Goal: Transaction & Acquisition: Subscribe to service/newsletter

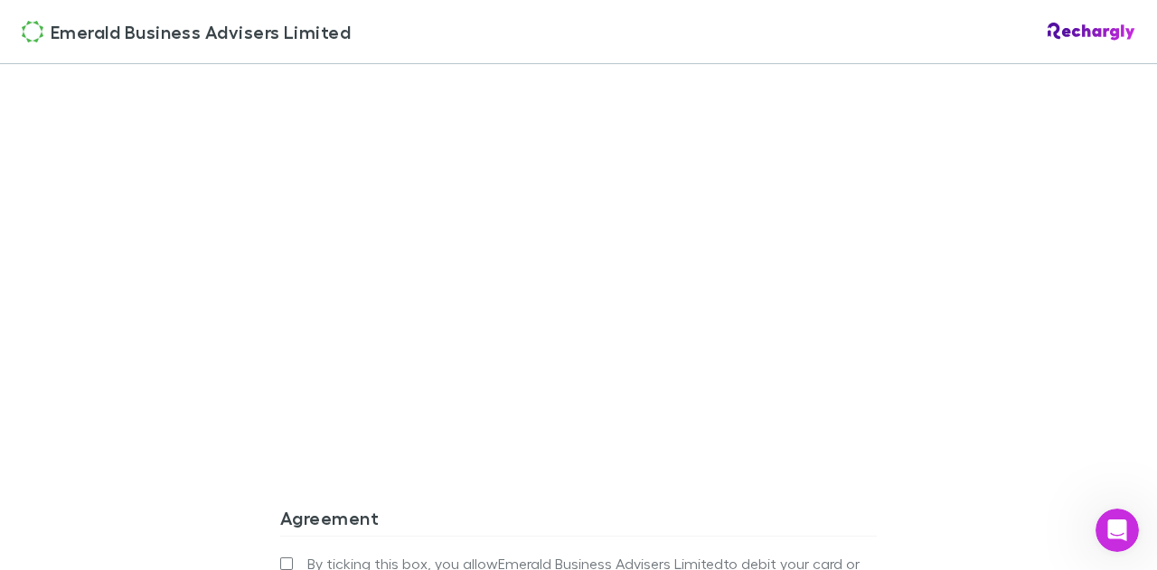
scroll to position [1746, 0]
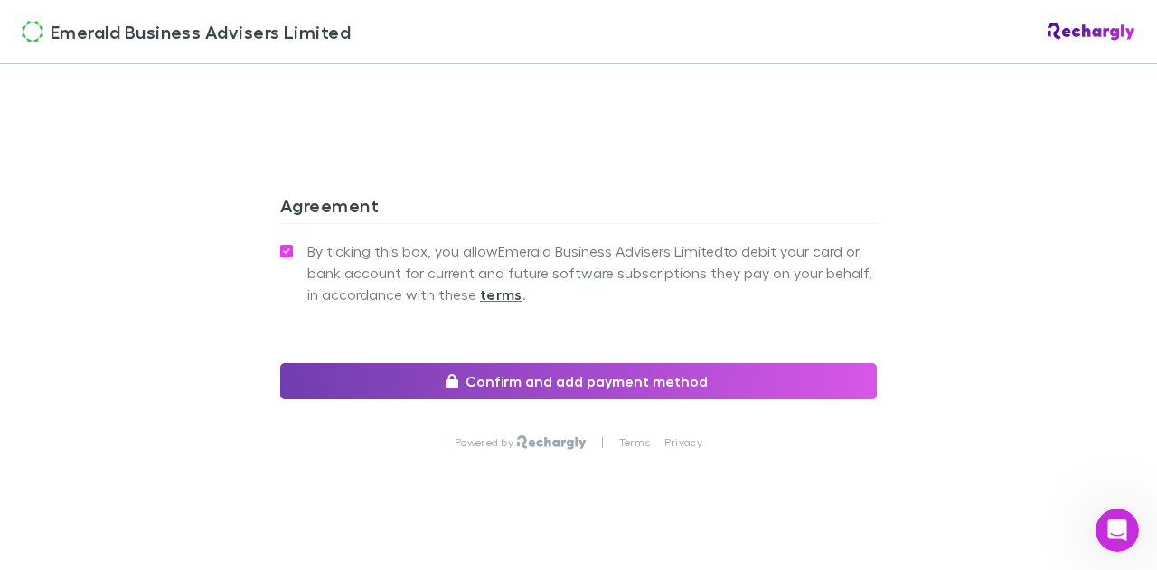
click at [573, 363] on button "Confirm and add payment method" at bounding box center [578, 381] width 597 height 36
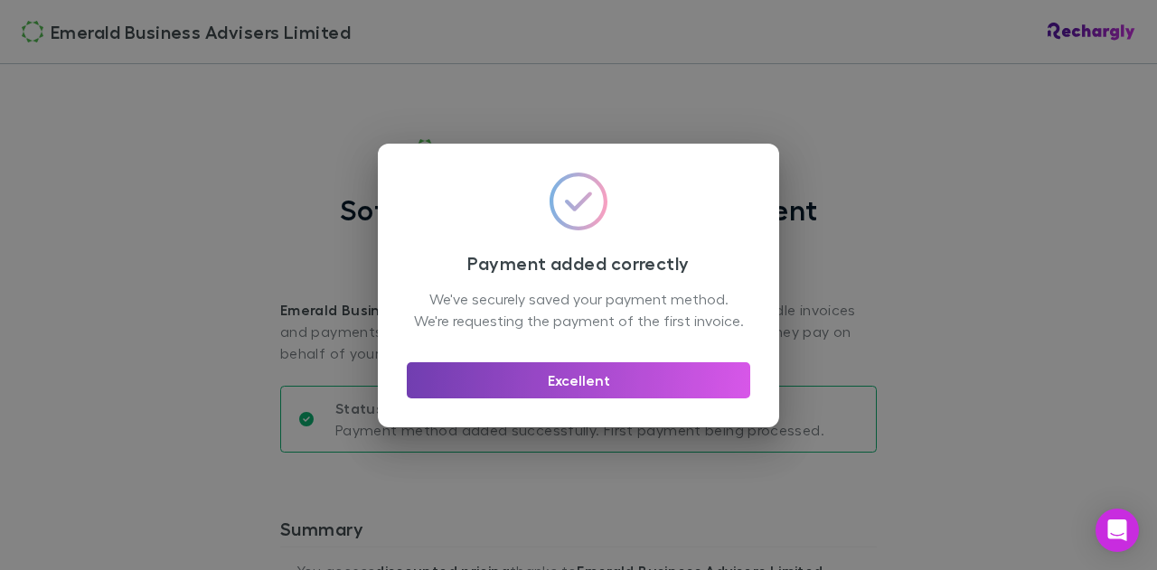
click at [562, 399] on button "Excellent" at bounding box center [579, 380] width 344 height 36
